Goal: Task Accomplishment & Management: Manage account settings

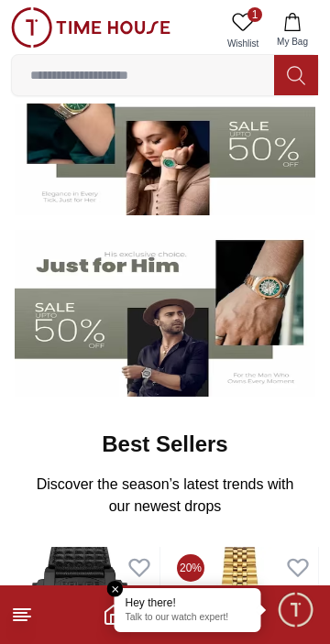
scroll to position [199, 0]
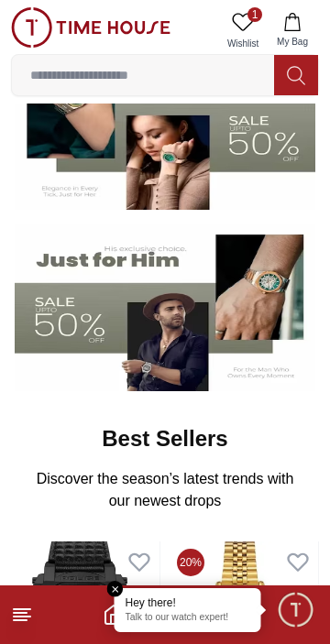
click at [19, 613] on line at bounding box center [20, 613] width 13 height 0
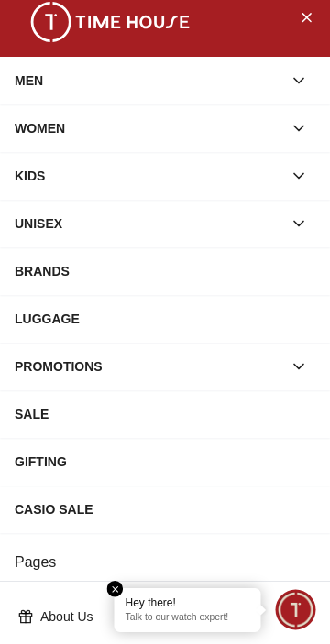
scroll to position [0, 0]
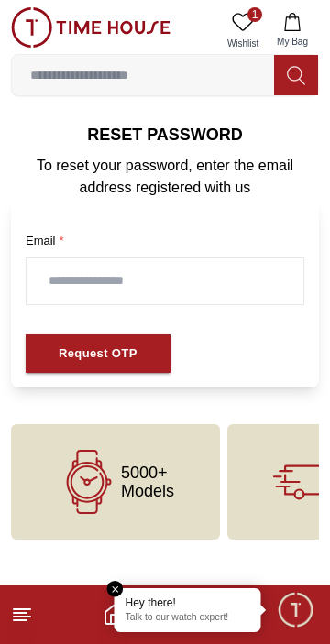
click at [294, 20] on icon "button" at bounding box center [292, 22] width 16 height 18
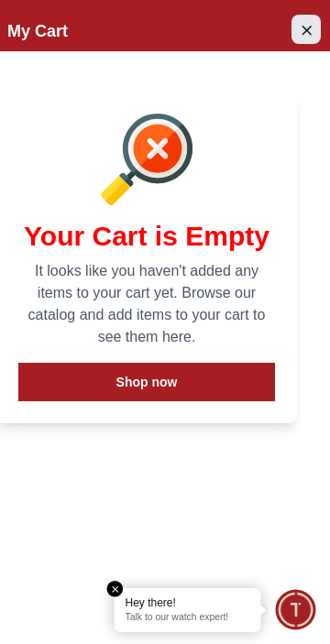
click at [309, 26] on icon "Close Account" at bounding box center [306, 29] width 15 height 23
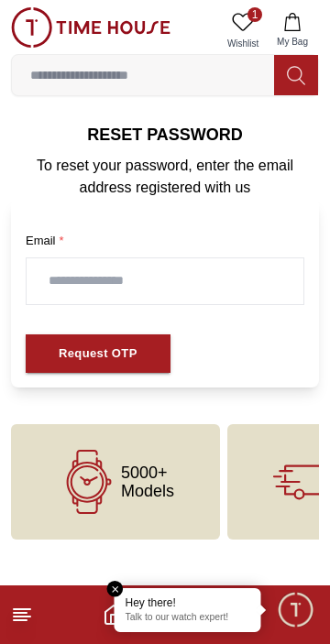
click at [46, 27] on img at bounding box center [90, 27] width 159 height 40
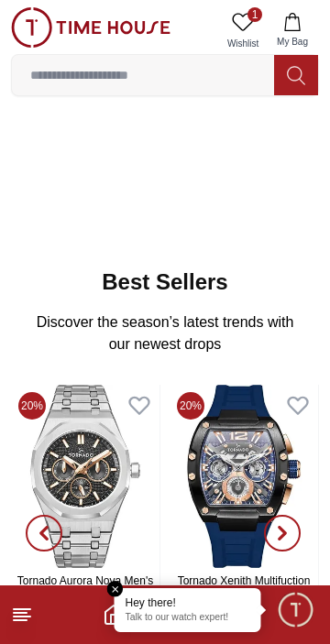
scroll to position [364, 0]
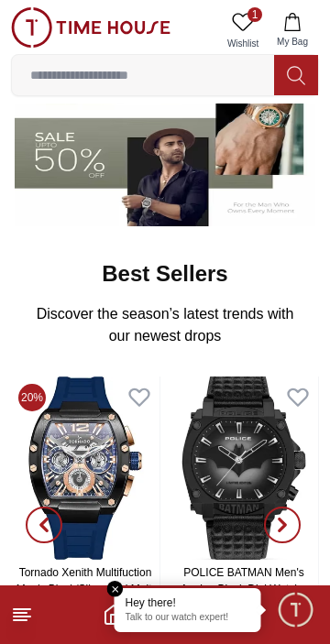
click at [107, 588] on em "Close tooltip" at bounding box center [115, 589] width 16 height 16
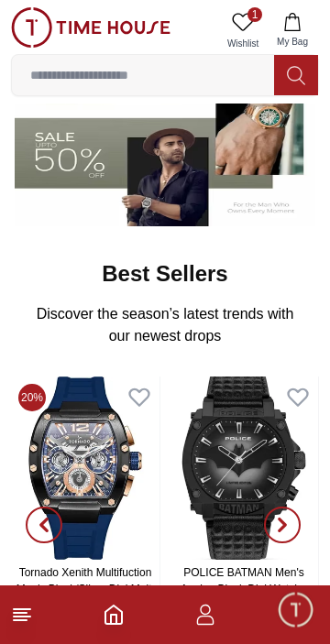
click at [213, 621] on icon "button" at bounding box center [205, 620] width 17 height 9
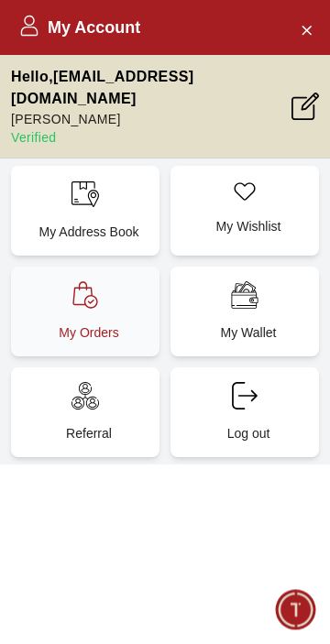
click at [76, 344] on div "My Orders" at bounding box center [85, 312] width 148 height 90
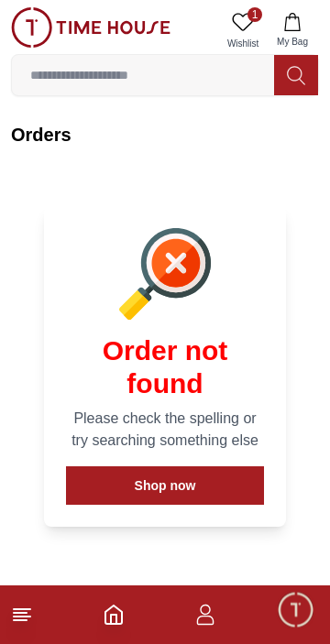
click at [236, 27] on icon at bounding box center [243, 22] width 22 height 22
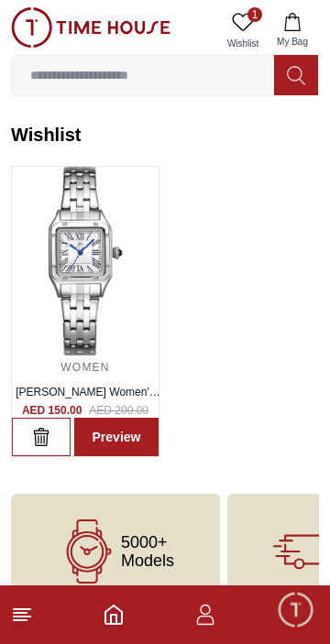
click at [297, 20] on icon "button" at bounding box center [292, 22] width 18 height 18
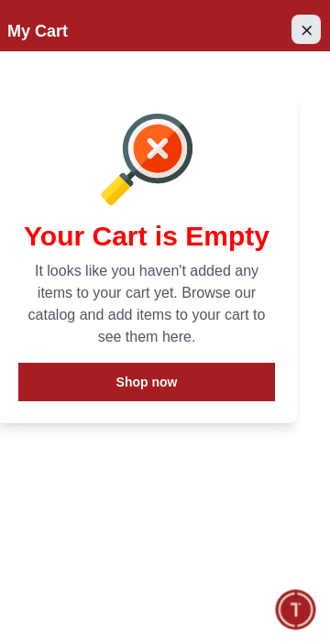
click at [307, 40] on button "Close Account" at bounding box center [305, 29] width 29 height 29
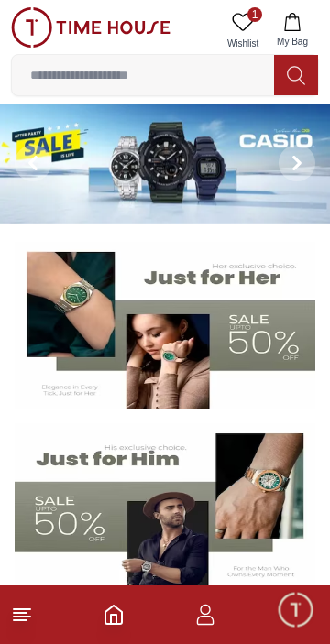
click at [206, 621] on icon "button" at bounding box center [205, 615] width 22 height 22
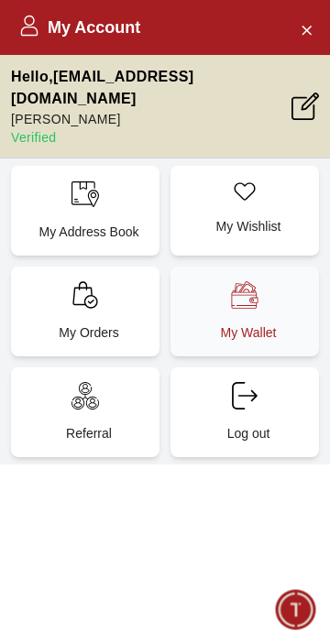
click at [264, 345] on div "My Wallet" at bounding box center [244, 312] width 148 height 90
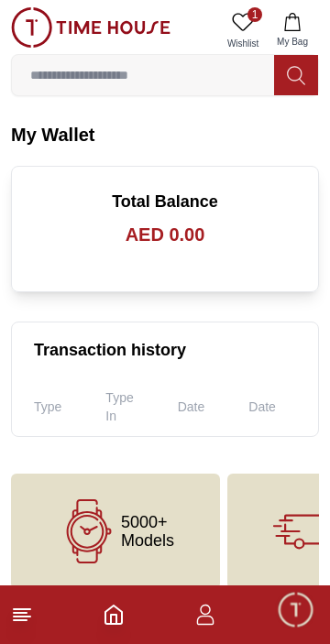
scroll to position [63, 0]
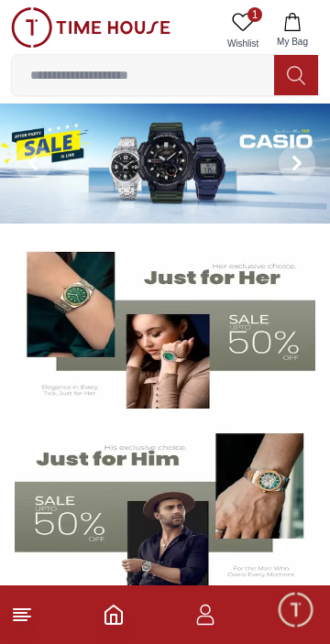
click at [286, 24] on icon "button" at bounding box center [292, 22] width 18 height 18
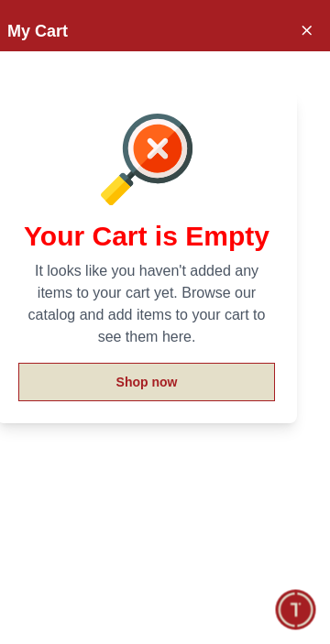
click at [199, 401] on button "Shop now" at bounding box center [146, 382] width 256 height 38
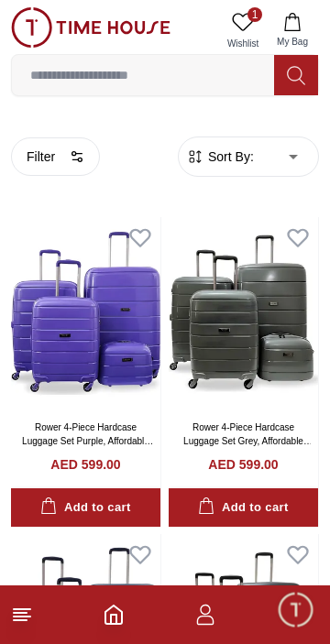
click at [206, 610] on icon "button" at bounding box center [205, 615] width 22 height 22
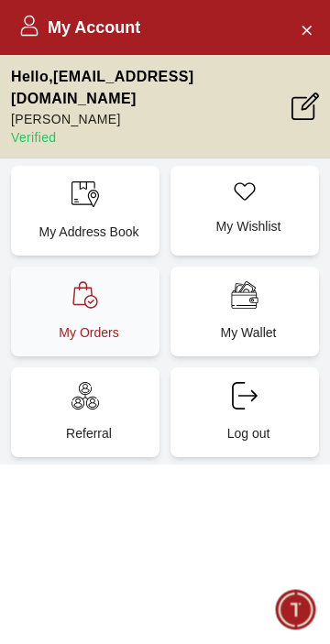
click at [110, 342] on p "My Orders" at bounding box center [89, 332] width 126 height 18
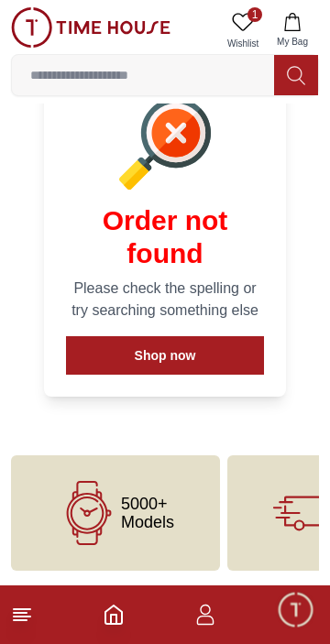
scroll to position [236, 0]
click at [247, 13] on span "1" at bounding box center [254, 14] width 15 height 15
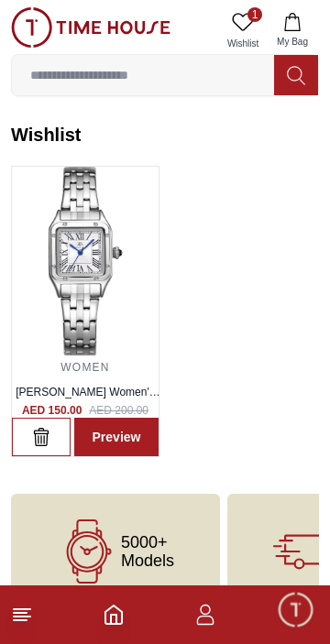
click at [20, 620] on line at bounding box center [20, 620] width 13 height 0
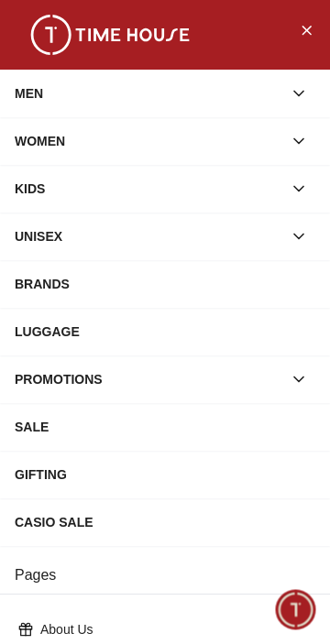
click at [68, 443] on div "SALE" at bounding box center [165, 426] width 300 height 33
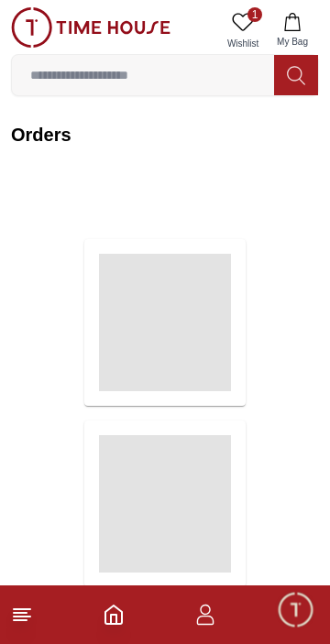
scroll to position [236, 0]
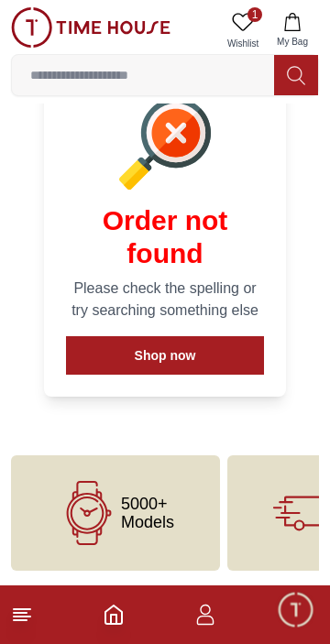
click at [207, 620] on icon "button" at bounding box center [205, 615] width 22 height 22
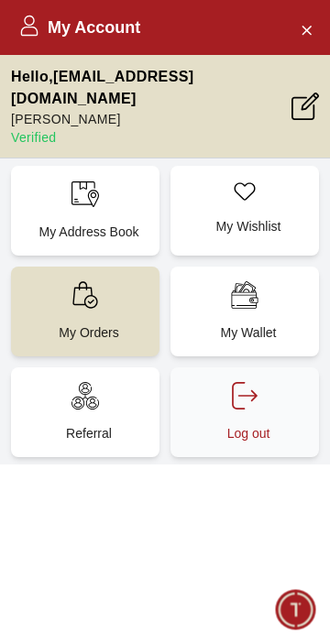
click at [240, 442] on p "Log out" at bounding box center [248, 433] width 126 height 18
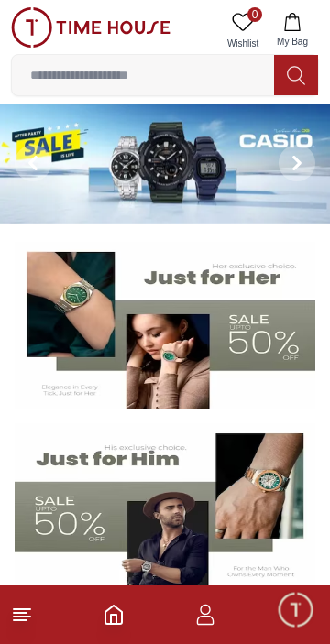
click at [209, 617] on icon "button" at bounding box center [205, 615] width 22 height 22
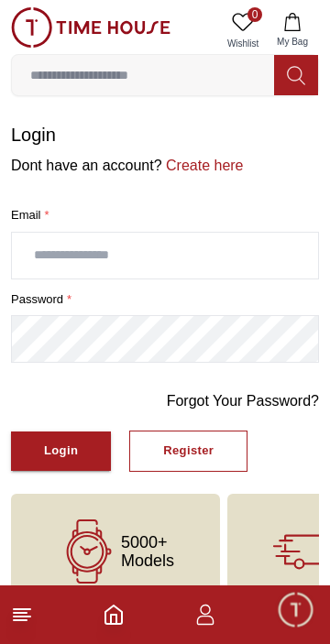
click at [116, 278] on input "text" at bounding box center [165, 256] width 306 height 46
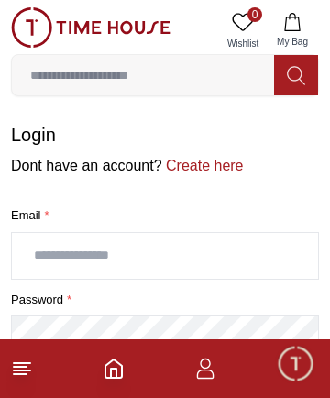
click at [81, 278] on input "text" at bounding box center [165, 256] width 306 height 46
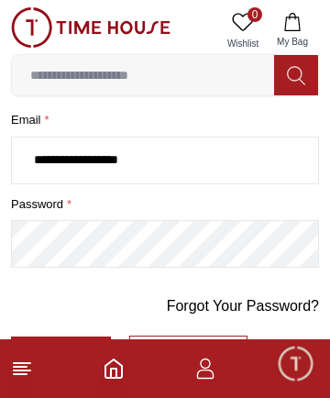
scroll to position [122, 0]
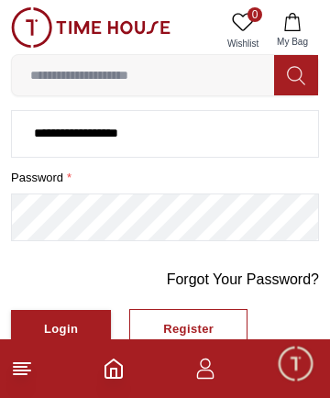
type input "**********"
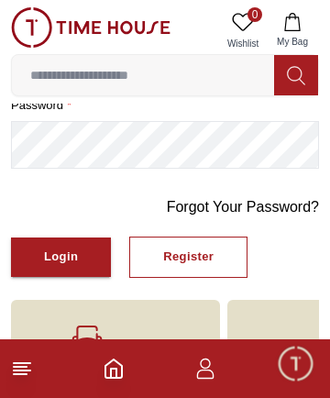
scroll to position [260, 0]
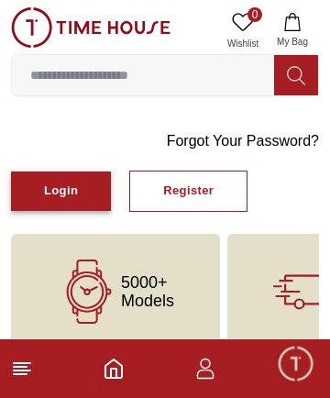
click at [60, 202] on div "Login" at bounding box center [61, 190] width 34 height 21
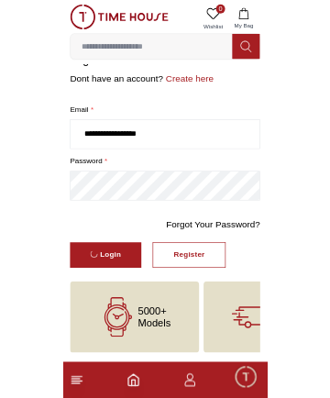
scroll to position [122, 0]
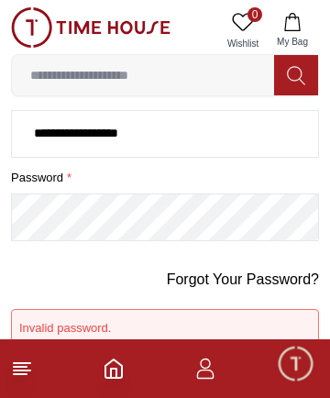
click at [11, 348] on button "Login" at bounding box center [61, 367] width 100 height 39
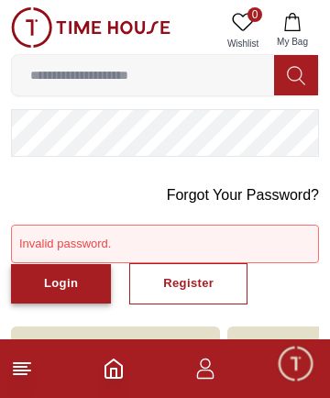
scroll to position [205, 0]
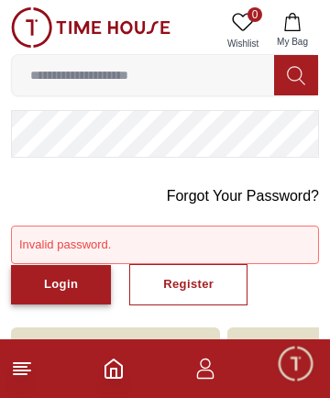
click at [75, 295] on div "Login" at bounding box center [61, 284] width 34 height 21
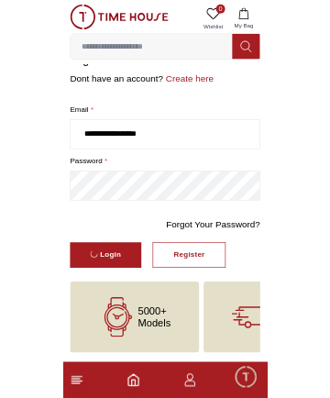
scroll to position [122, 0]
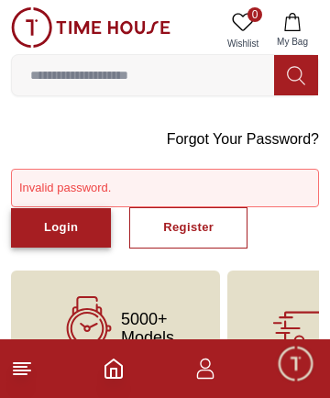
click at [56, 238] on div "Login" at bounding box center [61, 227] width 34 height 21
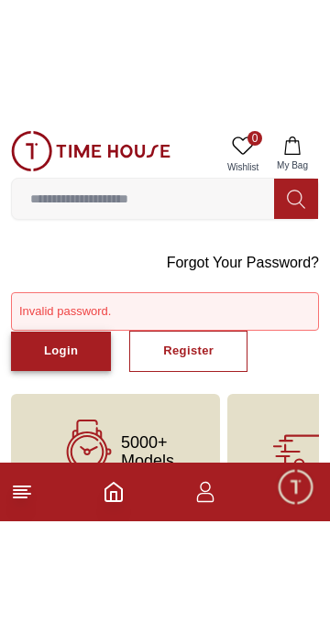
scroll to position [80, 0]
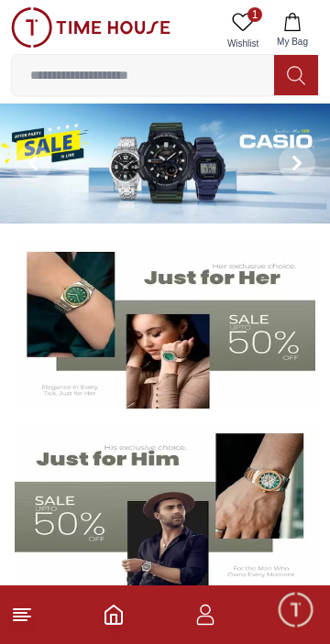
click at [207, 610] on icon "button" at bounding box center [205, 615] width 22 height 22
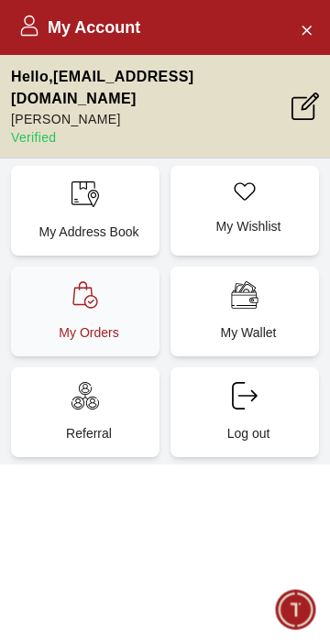
click at [101, 342] on p "My Orders" at bounding box center [89, 332] width 126 height 18
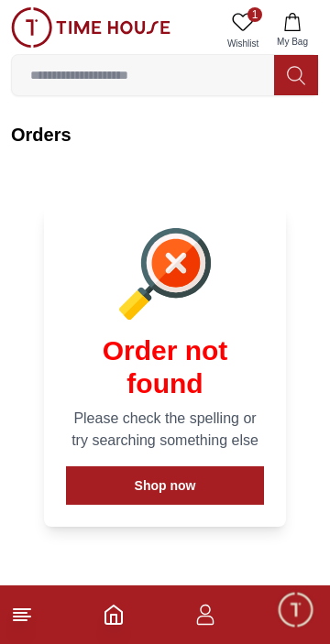
click at [295, 28] on icon "button" at bounding box center [292, 22] width 16 height 18
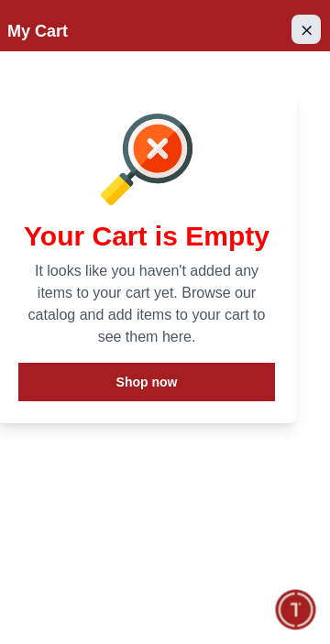
click at [308, 33] on icon "Close Account" at bounding box center [306, 29] width 15 height 23
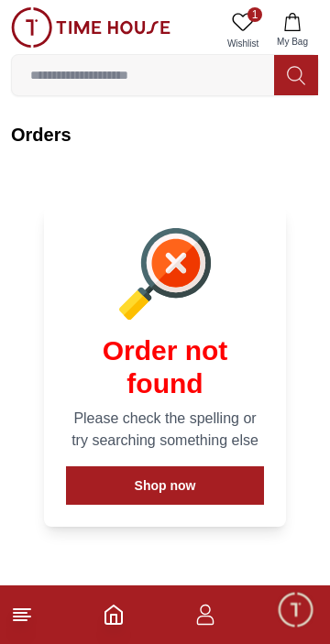
click at [26, 34] on img at bounding box center [90, 27] width 159 height 40
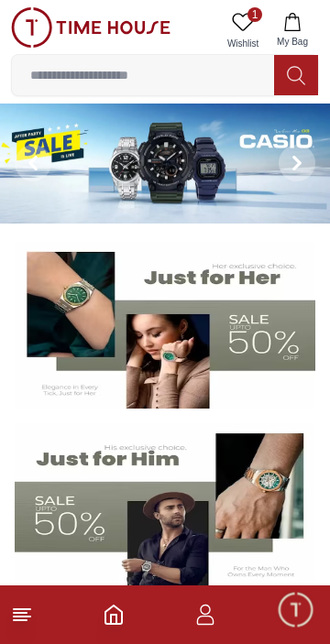
click at [210, 622] on icon "button" at bounding box center [205, 615] width 22 height 22
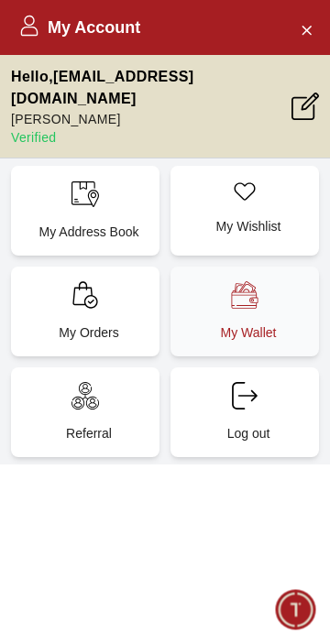
click at [235, 342] on p "My Wallet" at bounding box center [248, 332] width 126 height 18
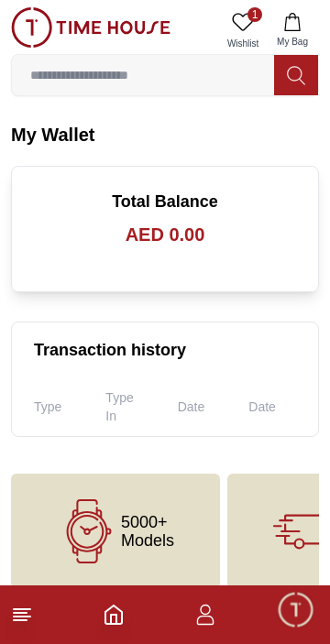
click at [114, 621] on icon "Home" at bounding box center [114, 615] width 22 height 22
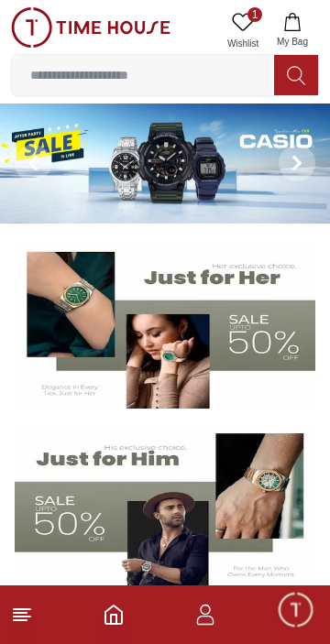
click at [19, 620] on line at bounding box center [20, 620] width 13 height 0
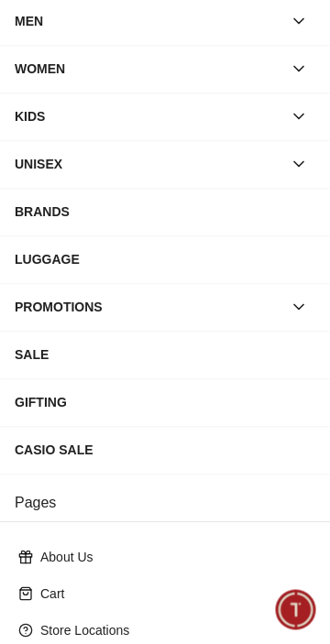
scroll to position [169, 0]
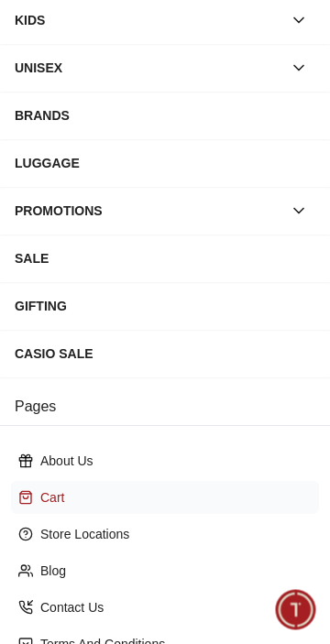
click at [53, 507] on p "Cart" at bounding box center [172, 497] width 264 height 18
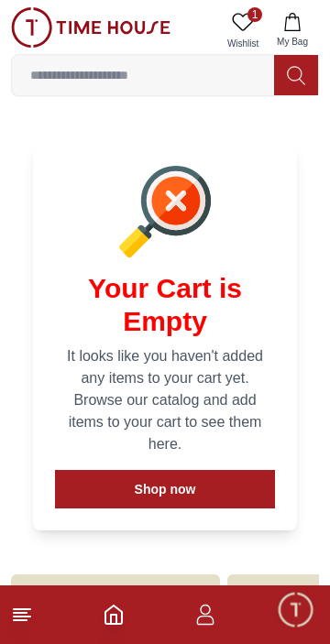
click at [16, 620] on line at bounding box center [20, 620] width 13 height 0
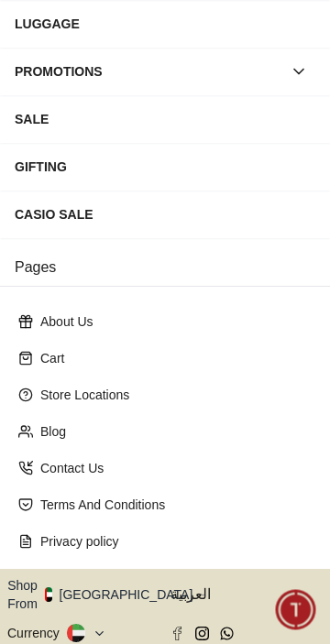
scroll to position [475, 0]
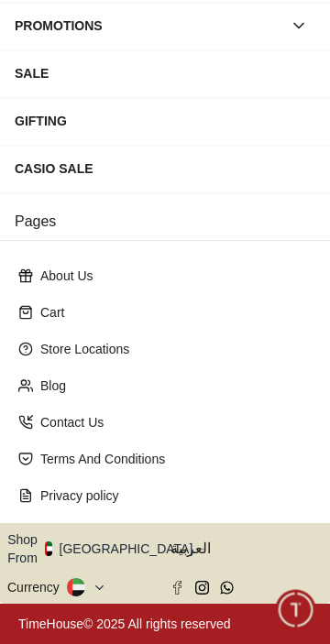
click at [200, 542] on icon "button" at bounding box center [203, 549] width 6 height 14
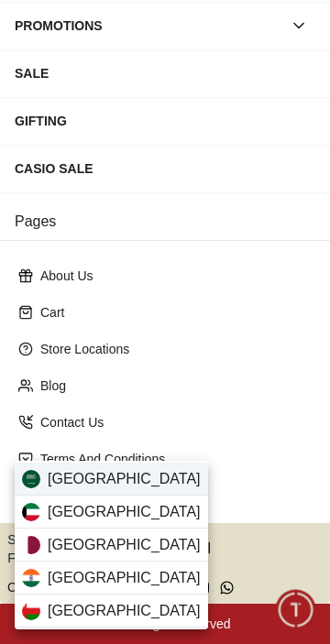
click at [143, 475] on span "Saudi Arabia" at bounding box center [124, 479] width 153 height 22
